Goal: Check status: Check status

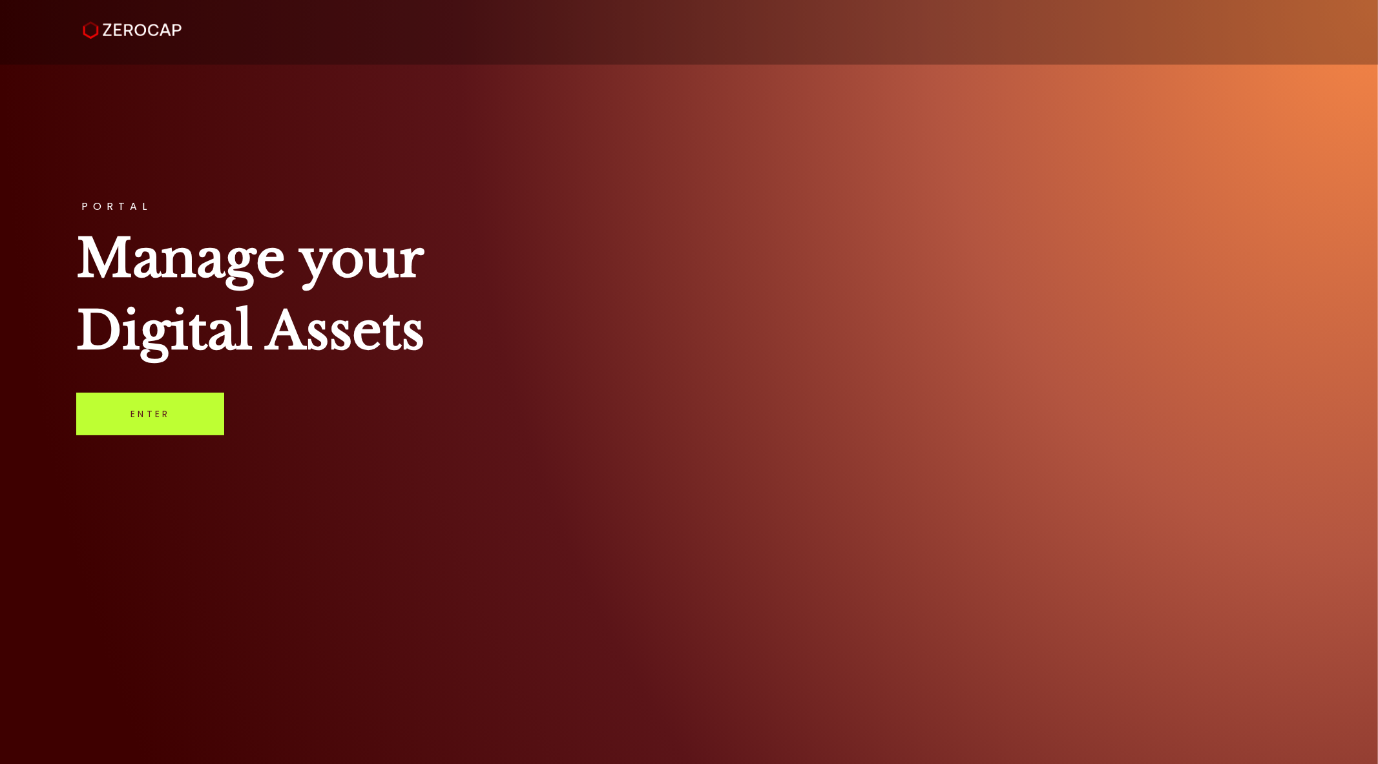
click at [151, 417] on link "Enter" at bounding box center [150, 414] width 148 height 43
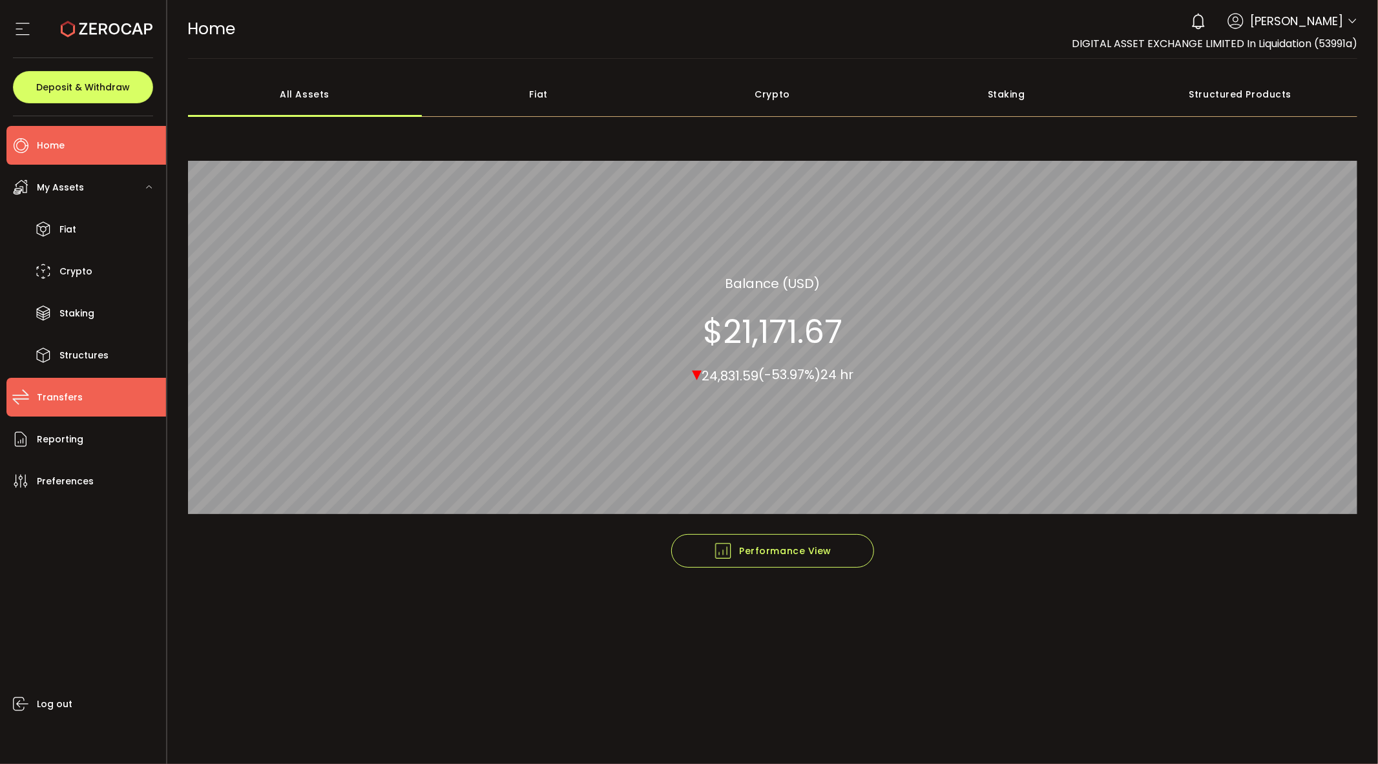
click at [78, 385] on li "Transfers" at bounding box center [86, 397] width 160 height 39
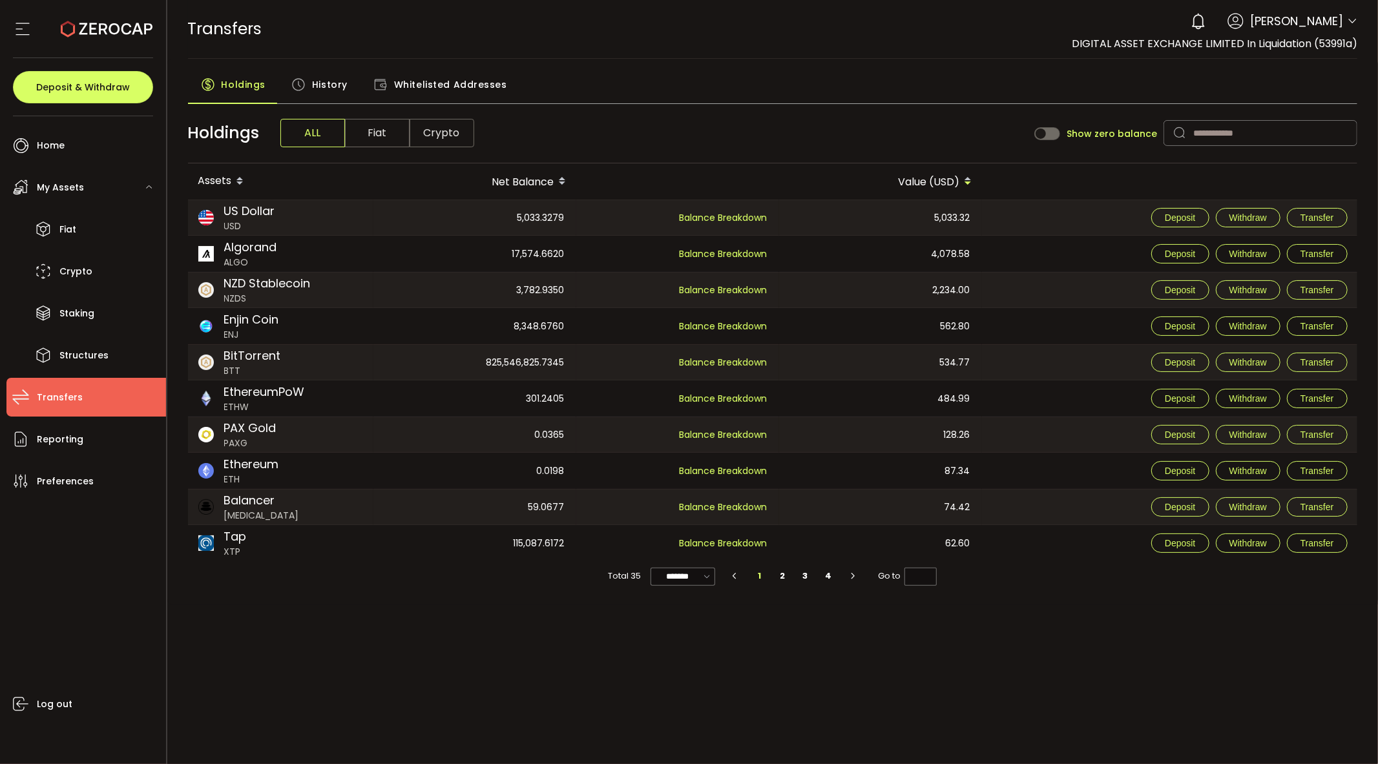
click at [470, 645] on div "PDF is being processed and will download to your computer TRANSFERS Buy Power $…" at bounding box center [772, 382] width 1211 height 764
click at [324, 86] on span "History" at bounding box center [330, 85] width 36 height 26
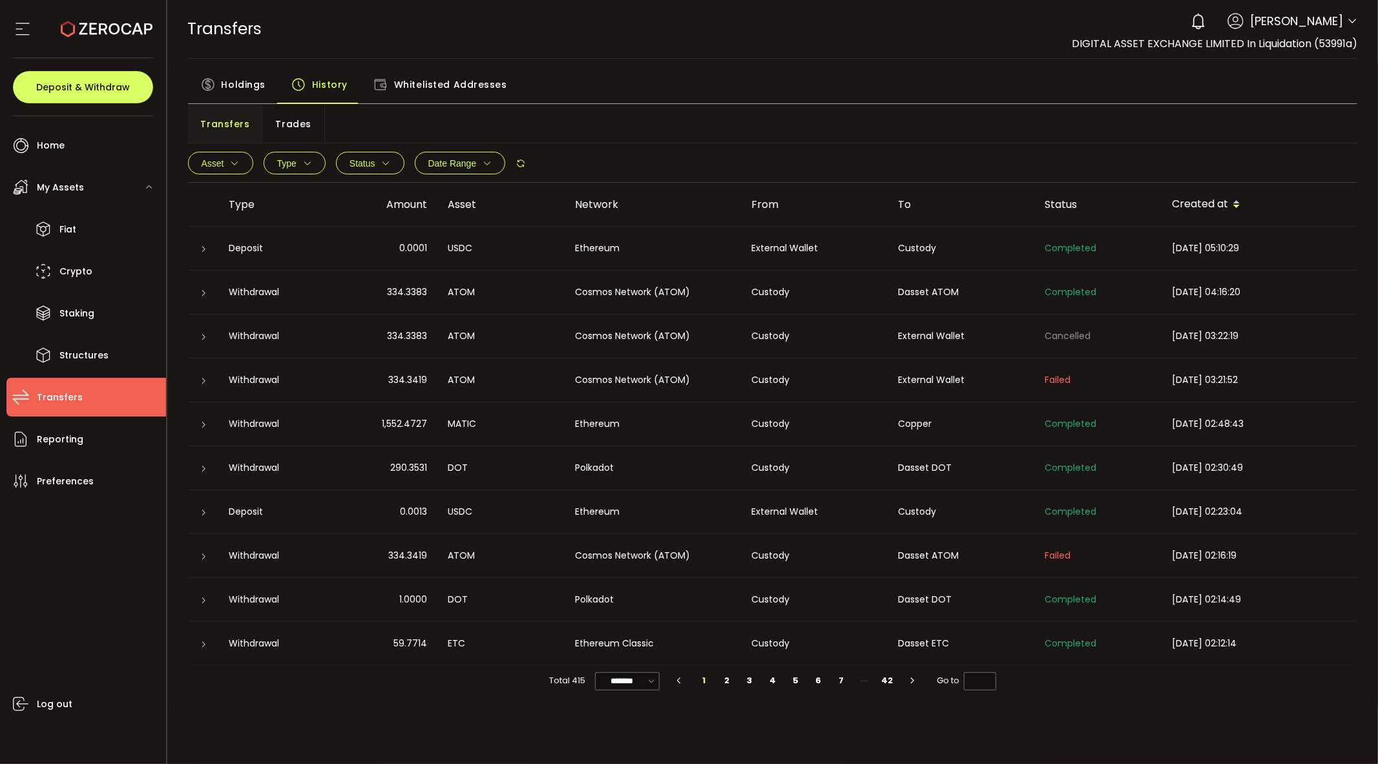
click at [401, 92] on span "Whitelisted Addresses" at bounding box center [450, 85] width 113 height 26
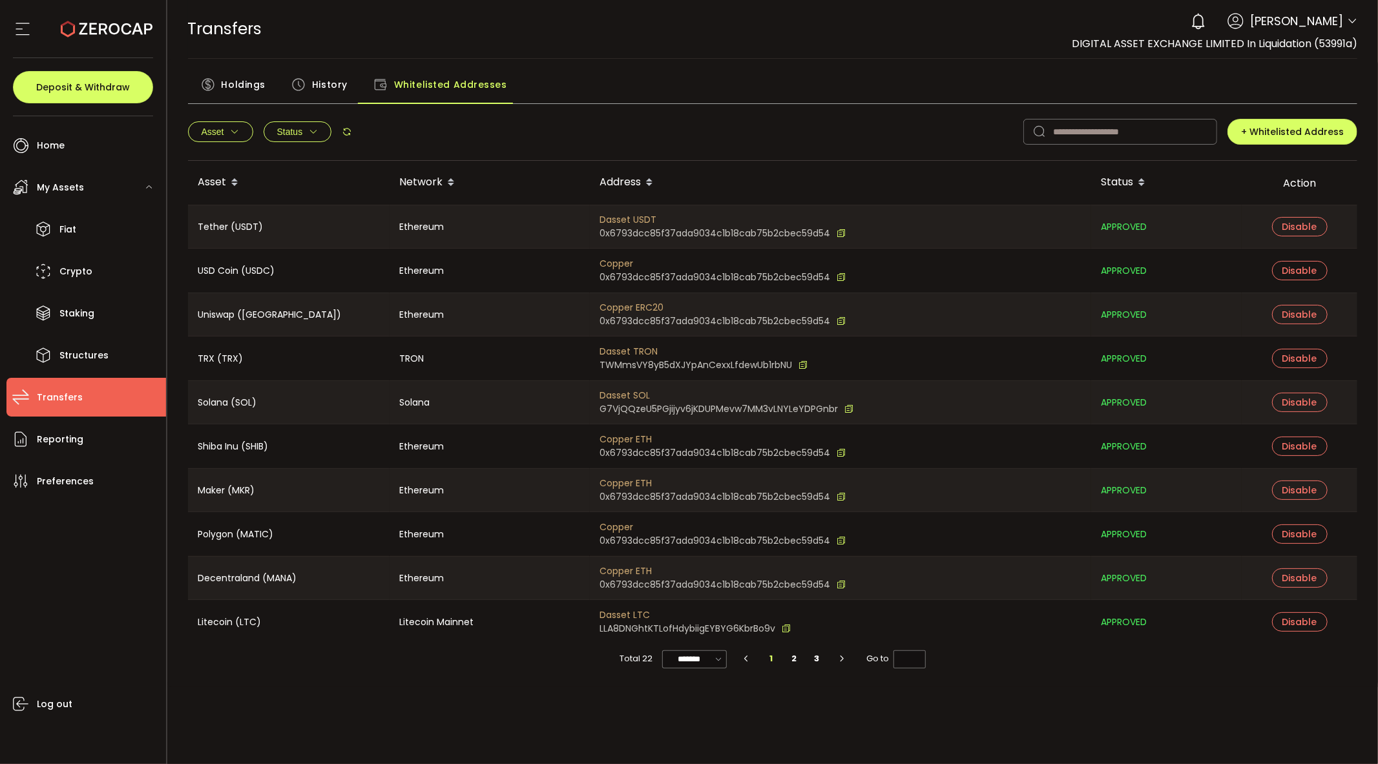
click at [333, 86] on span "History" at bounding box center [330, 85] width 36 height 26
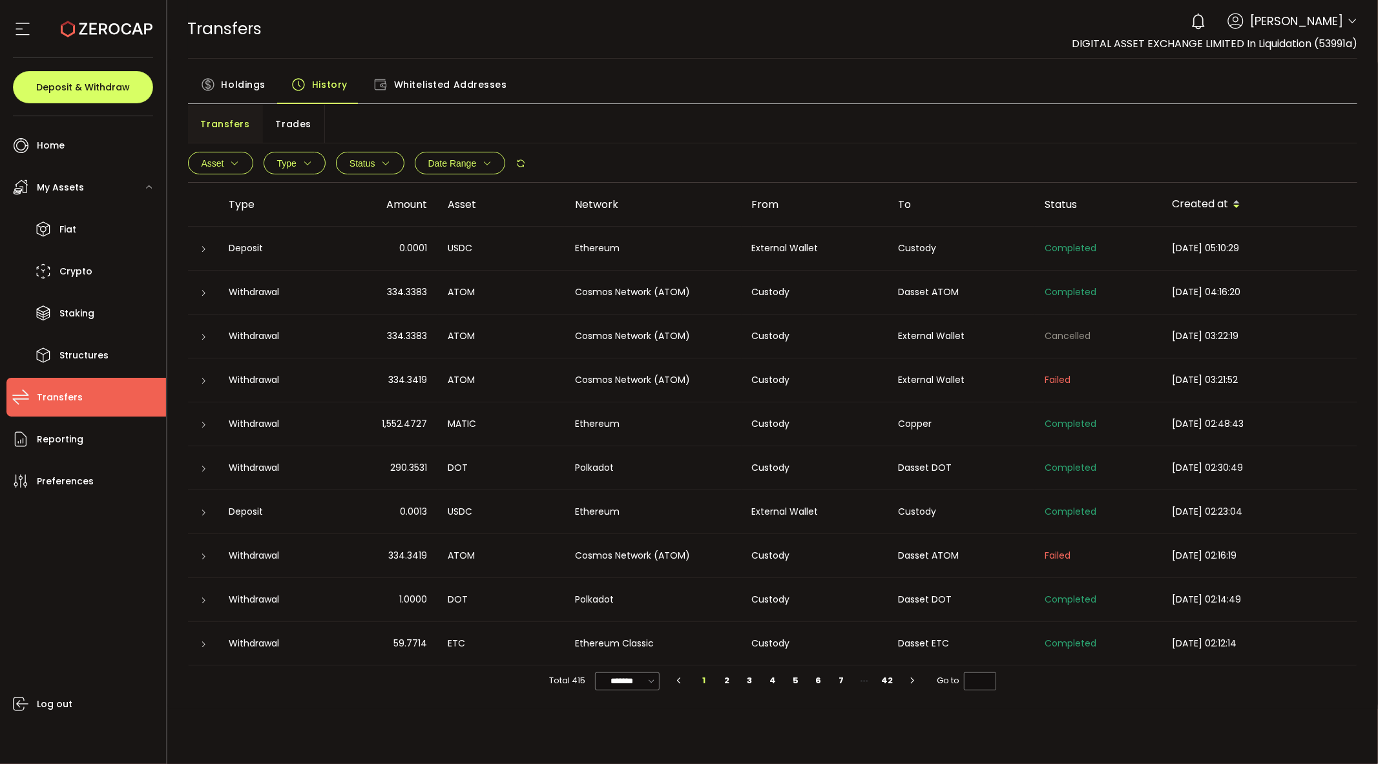
click at [283, 118] on span "Trades" at bounding box center [294, 124] width 36 height 26
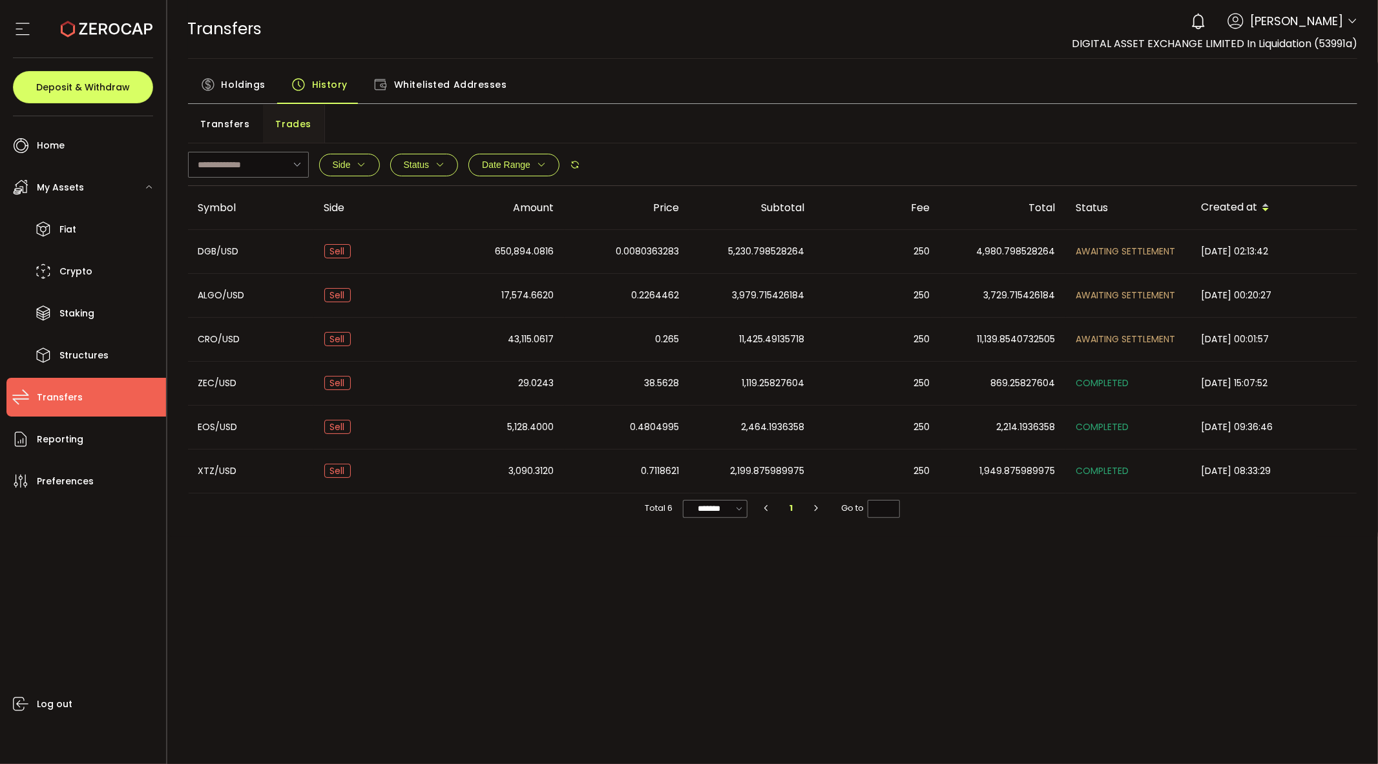
click at [1094, 338] on span "AWAITING SETTLEMENT" at bounding box center [1125, 339] width 99 height 13
click at [346, 340] on span "Sell" at bounding box center [337, 339] width 26 height 14
click at [333, 340] on span "Sell" at bounding box center [337, 339] width 26 height 14
drag, startPoint x: 1017, startPoint y: 488, endPoint x: 957, endPoint y: 408, distance: 99.7
click at [957, 408] on tbody "DGB/USD Sell 650,894.0816 0.0080363283 5,230.798528264 250 4,980.798528264 AWAI…" at bounding box center [773, 362] width 1170 height 264
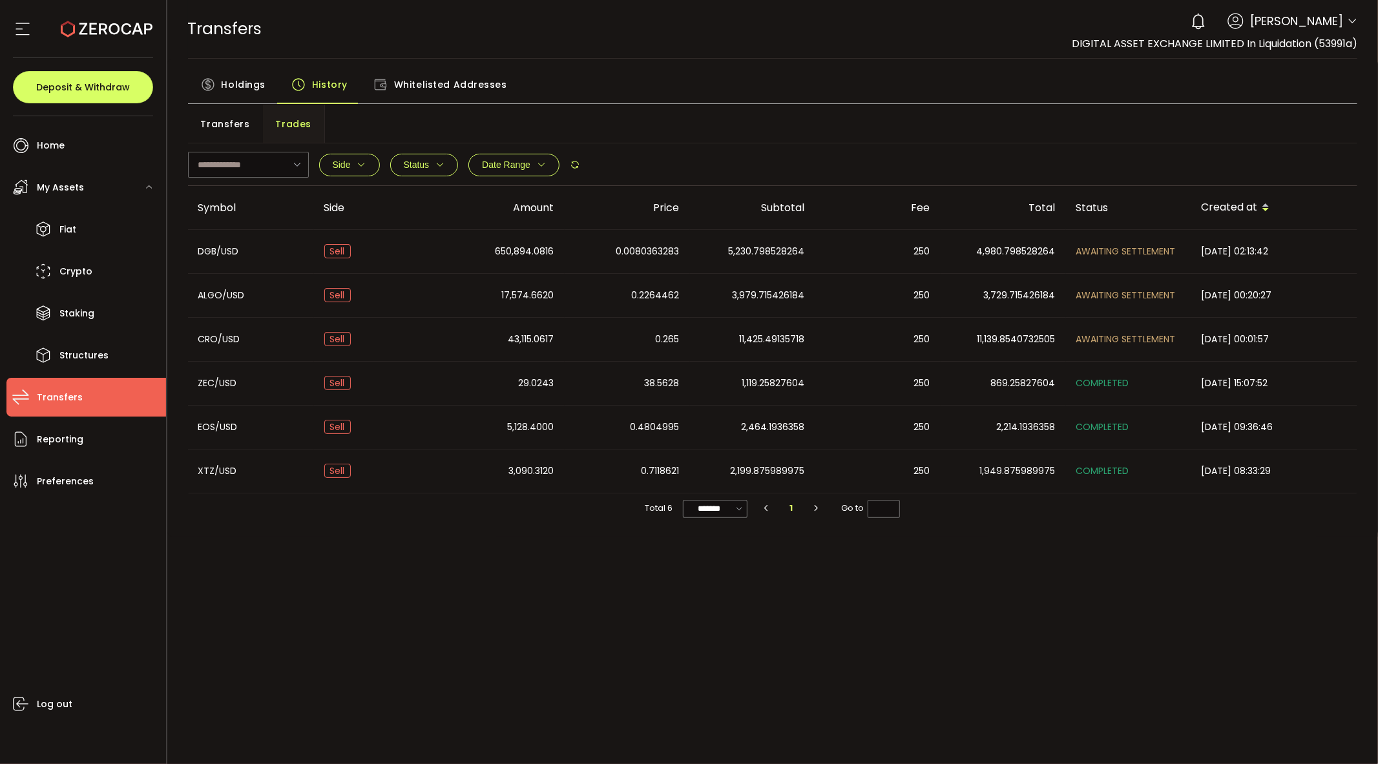
click at [469, 81] on span "Whitelisted Addresses" at bounding box center [450, 85] width 113 height 26
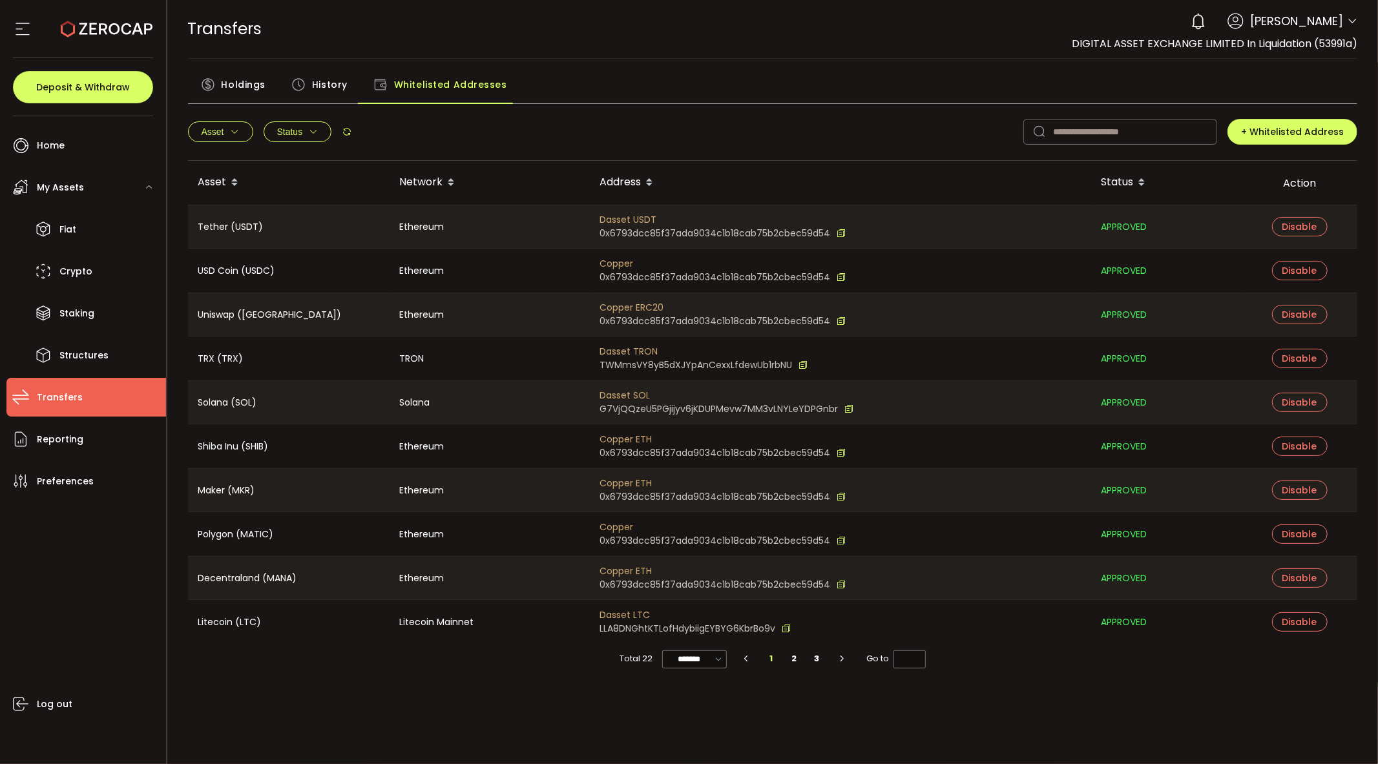
click at [349, 78] on div "History" at bounding box center [319, 88] width 82 height 32
